Goal: Information Seeking & Learning: Learn about a topic

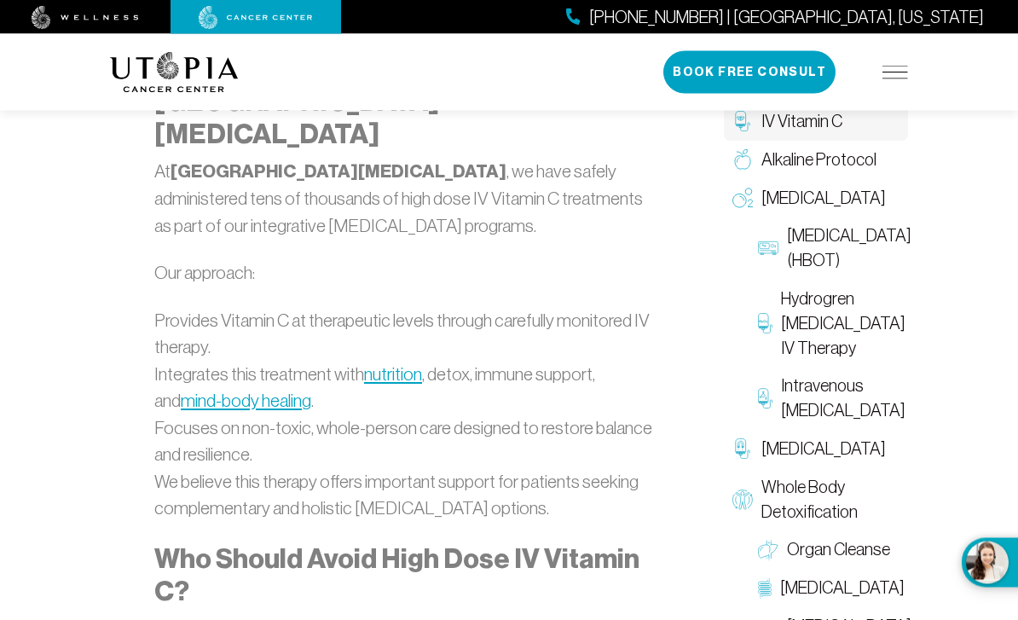
scroll to position [3390, 0]
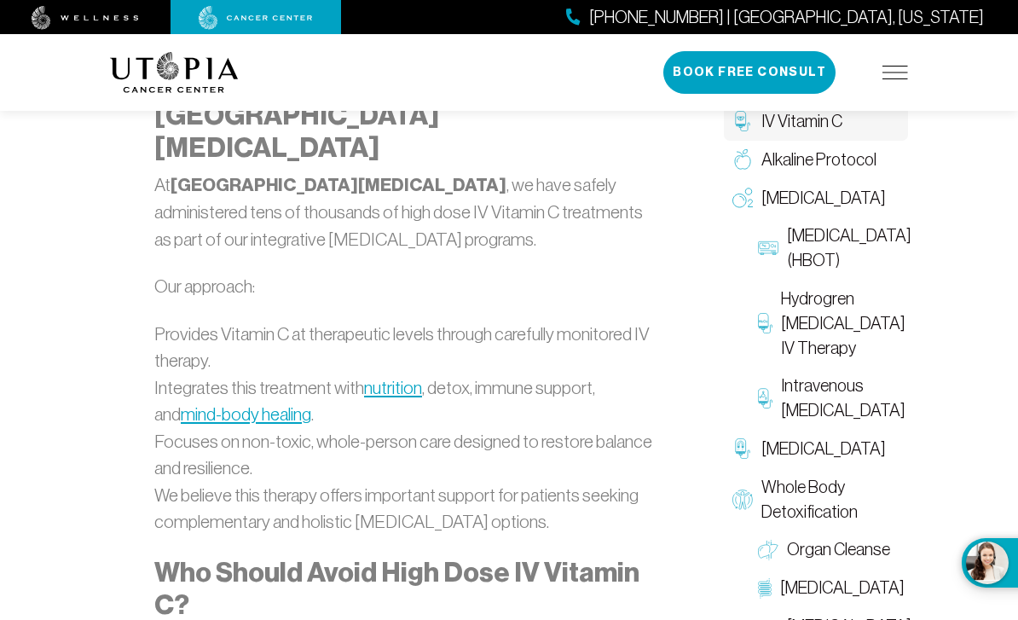
click at [812, 121] on span "IV Vitamin C" at bounding box center [802, 121] width 81 height 25
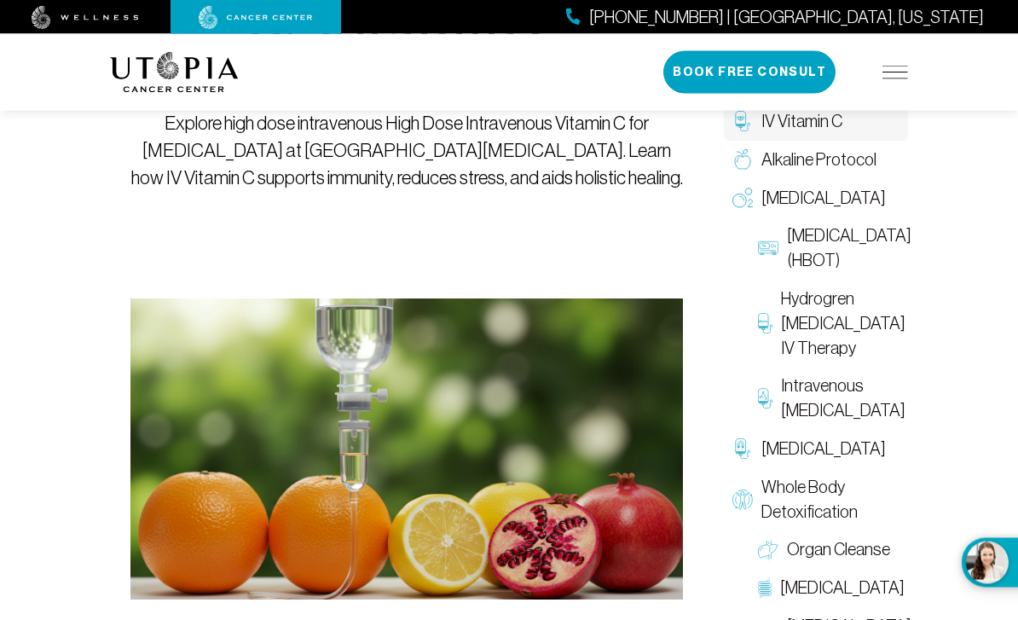
scroll to position [294, 0]
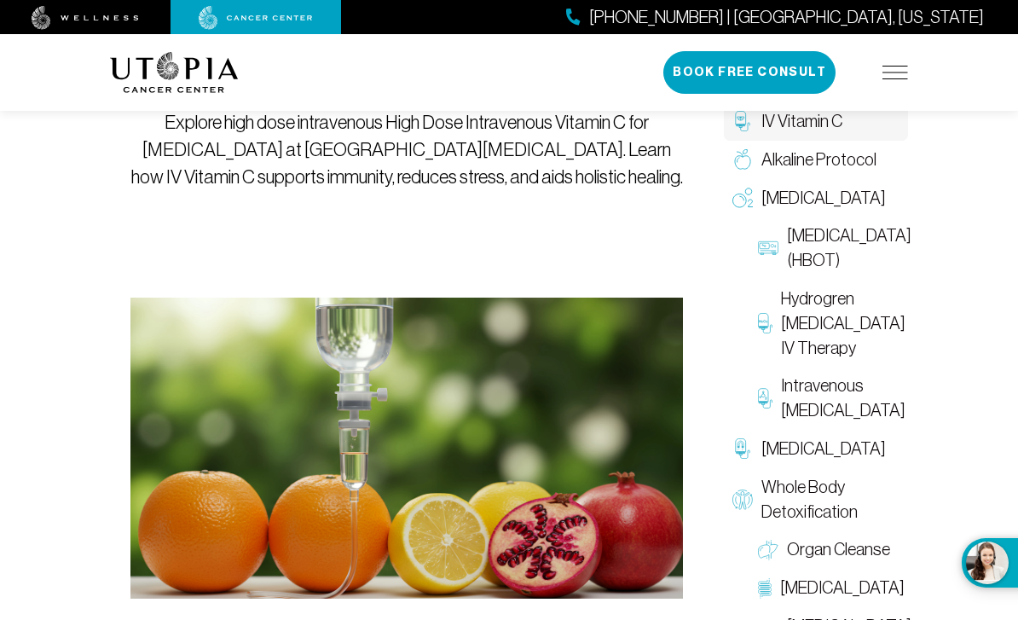
click at [907, 62] on div "(727) 877-3600 | Tampa, Florida Book Free Consult" at bounding box center [786, 72] width 245 height 43
click at [900, 77] on img at bounding box center [896, 73] width 26 height 14
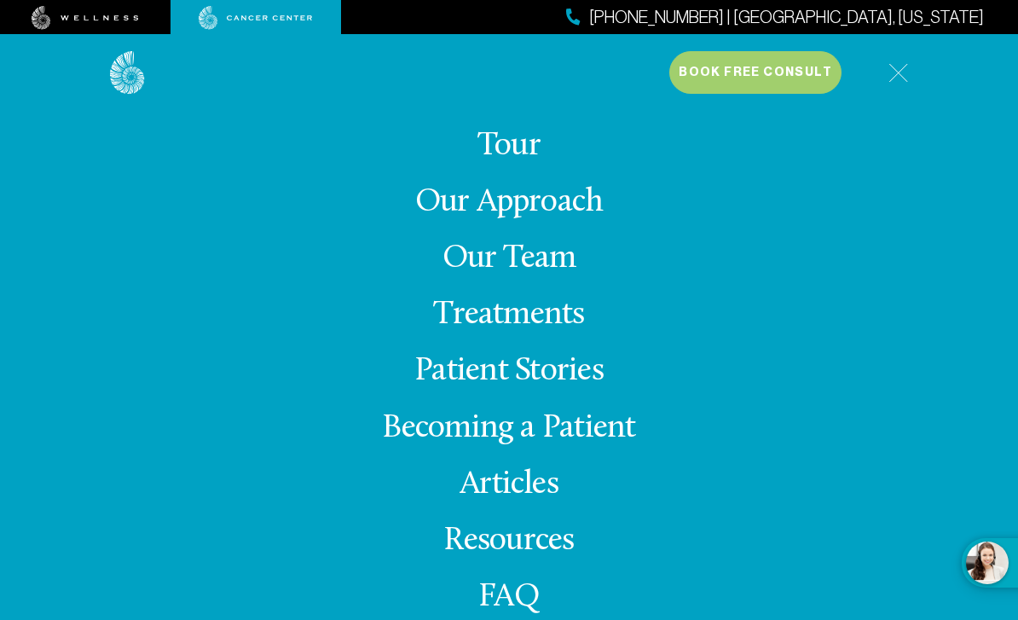
click at [553, 445] on link "Becoming a Patient" at bounding box center [508, 428] width 253 height 33
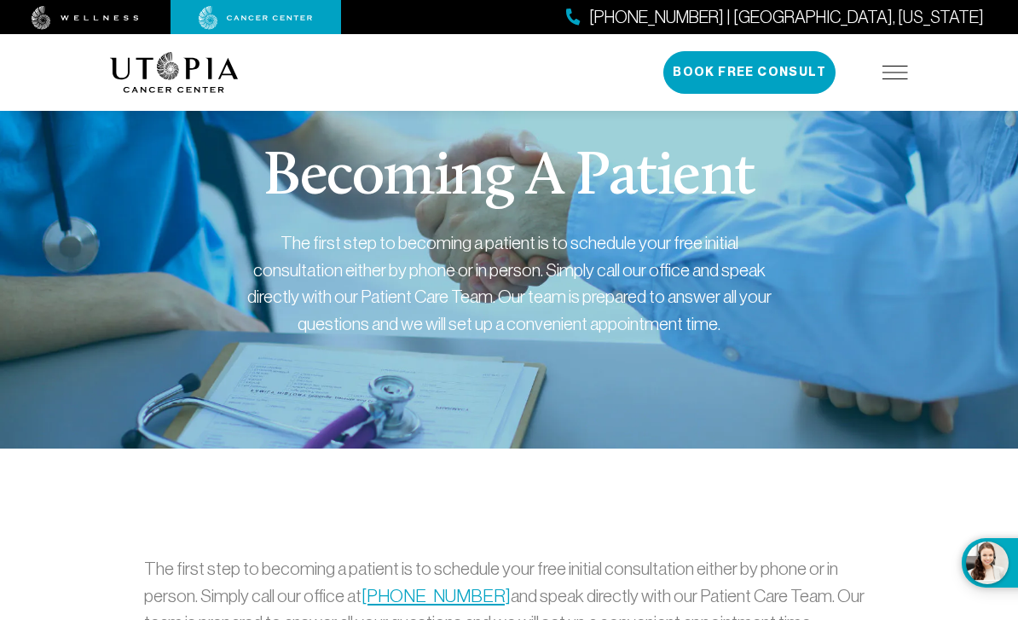
click at [892, 78] on img at bounding box center [896, 73] width 26 height 14
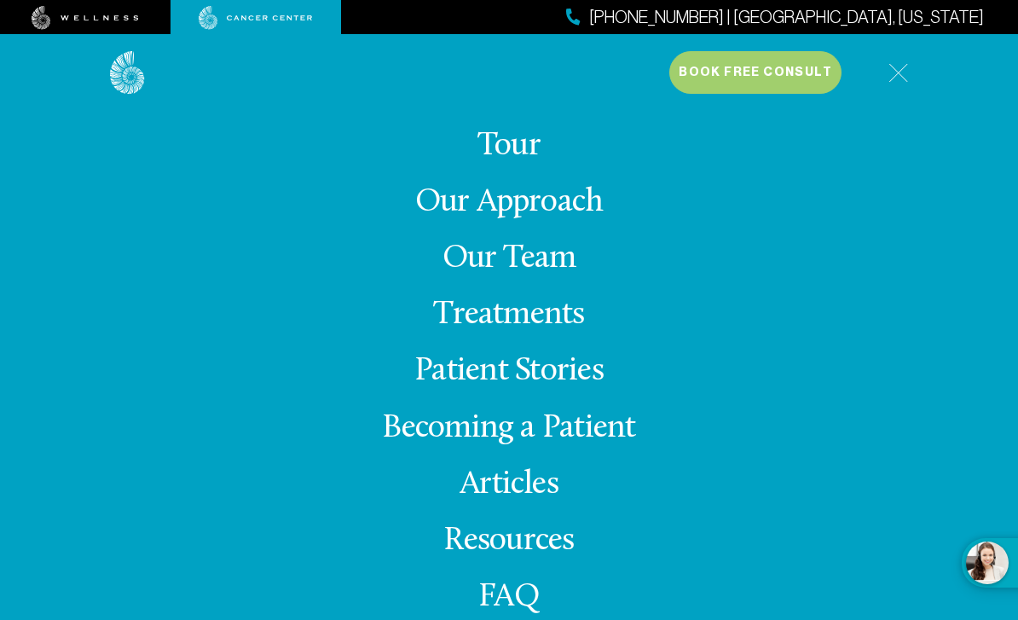
click at [537, 332] on link "Treatments" at bounding box center [508, 315] width 151 height 33
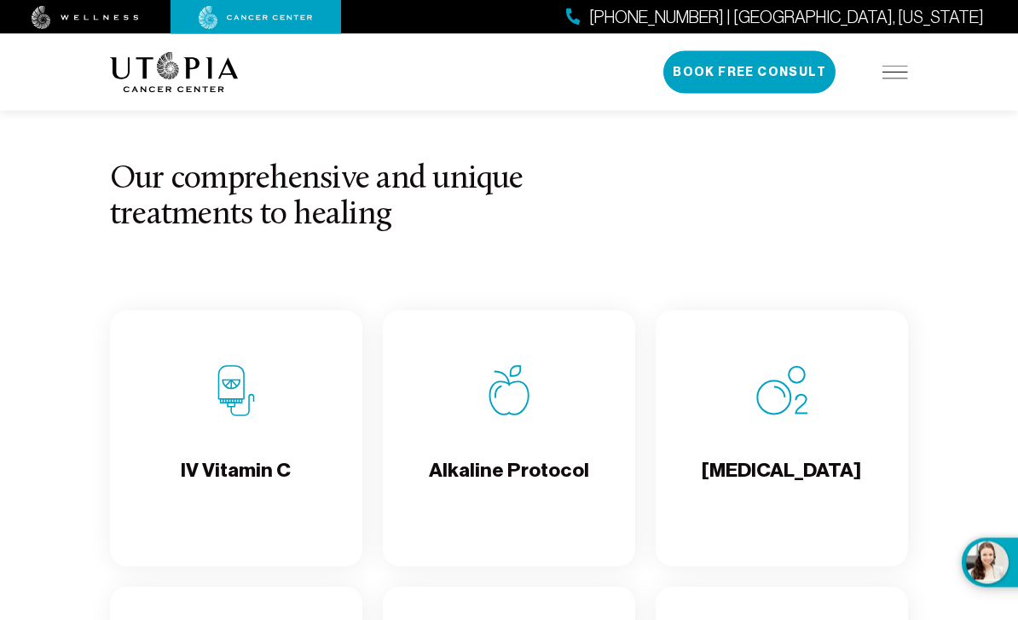
scroll to position [1724, 0]
click at [222, 488] on h4 "IV Vitamin C" at bounding box center [236, 484] width 110 height 55
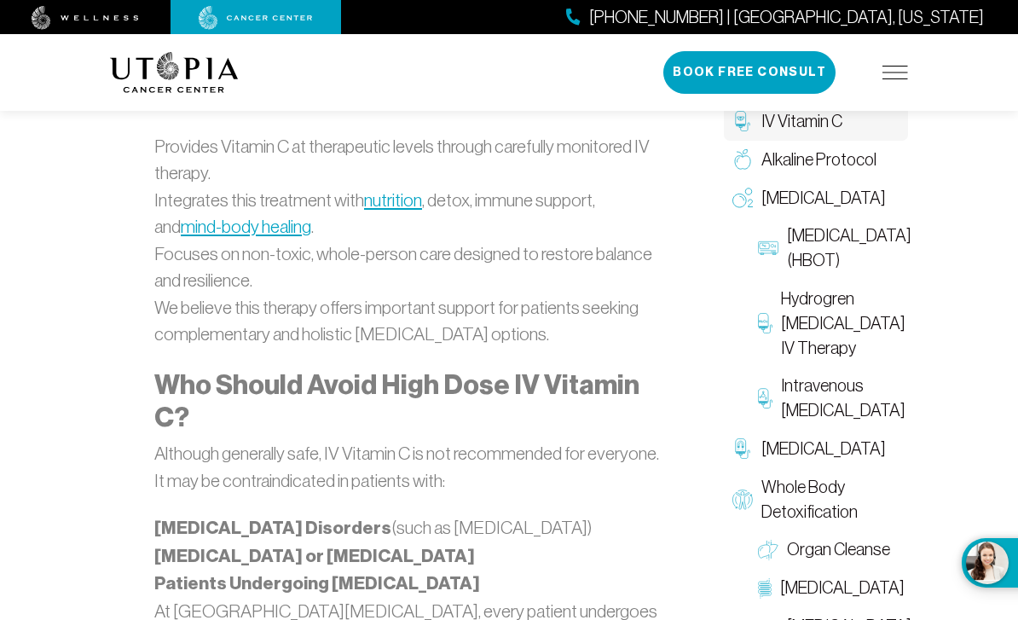
scroll to position [3576, 0]
